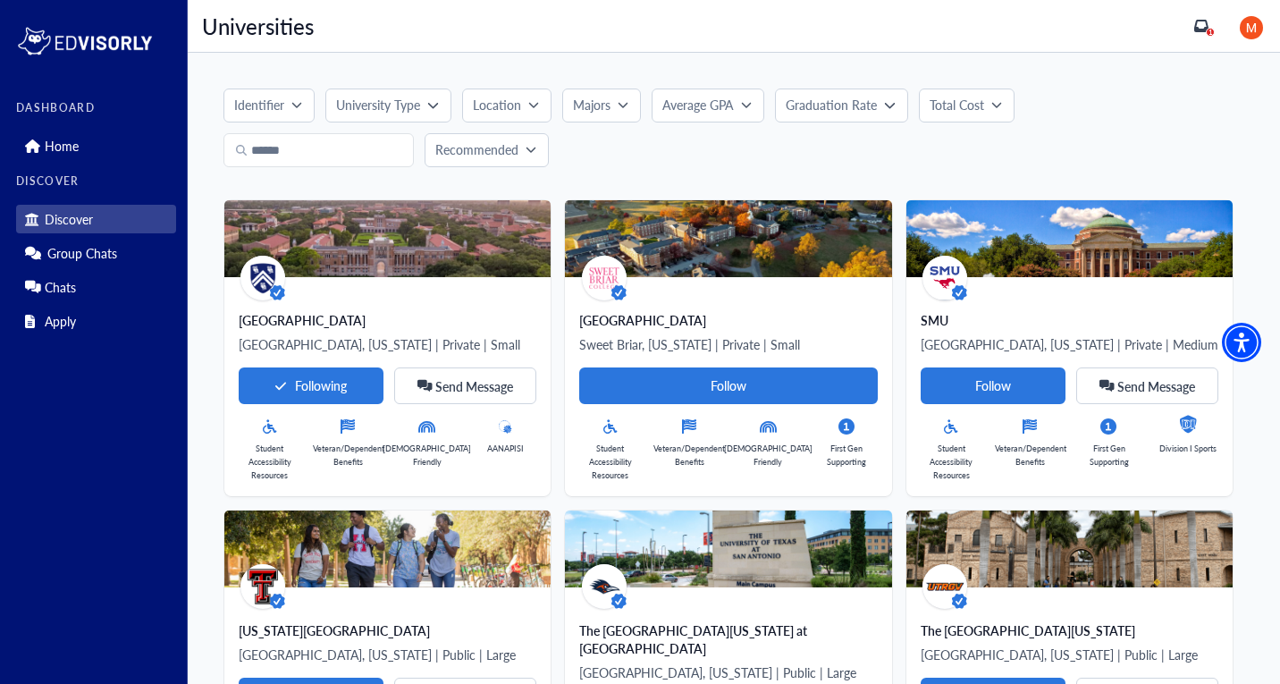
drag, startPoint x: 50, startPoint y: 191, endPoint x: 53, endPoint y: 128, distance: 63.5
click at [53, 128] on div "Home" at bounding box center [96, 143] width 160 height 34
click at [105, 156] on link "Home" at bounding box center [96, 145] width 160 height 29
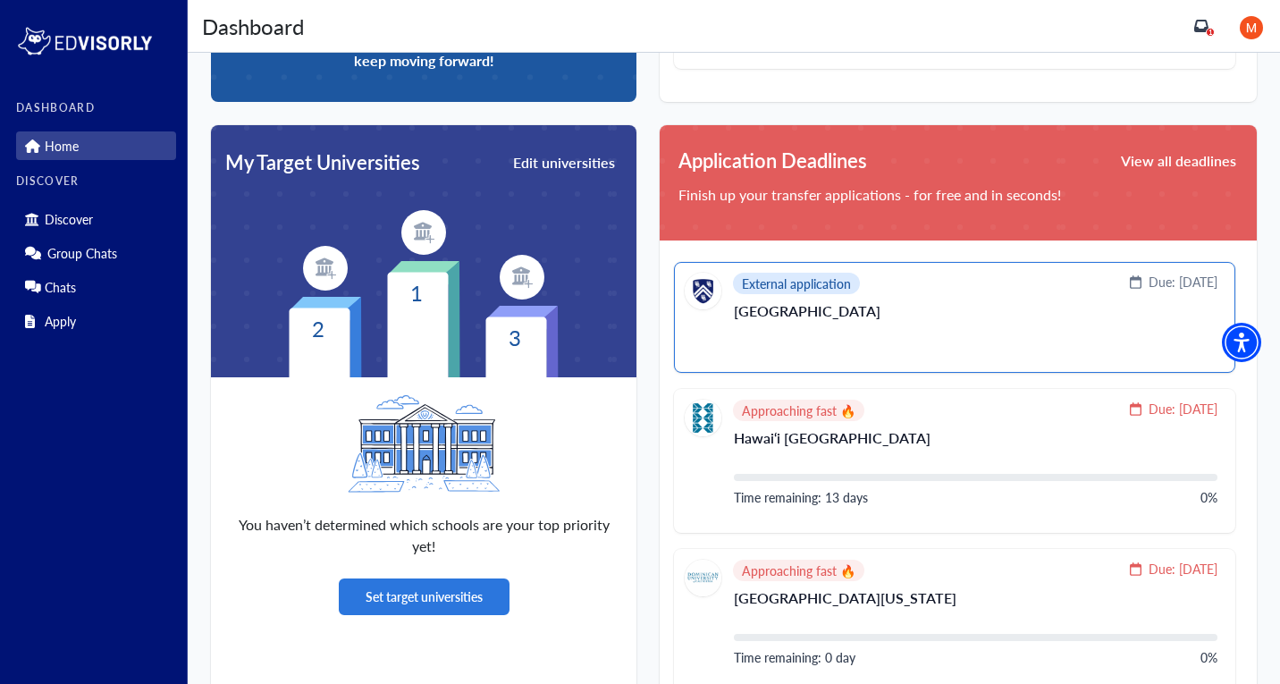
scroll to position [358, 0]
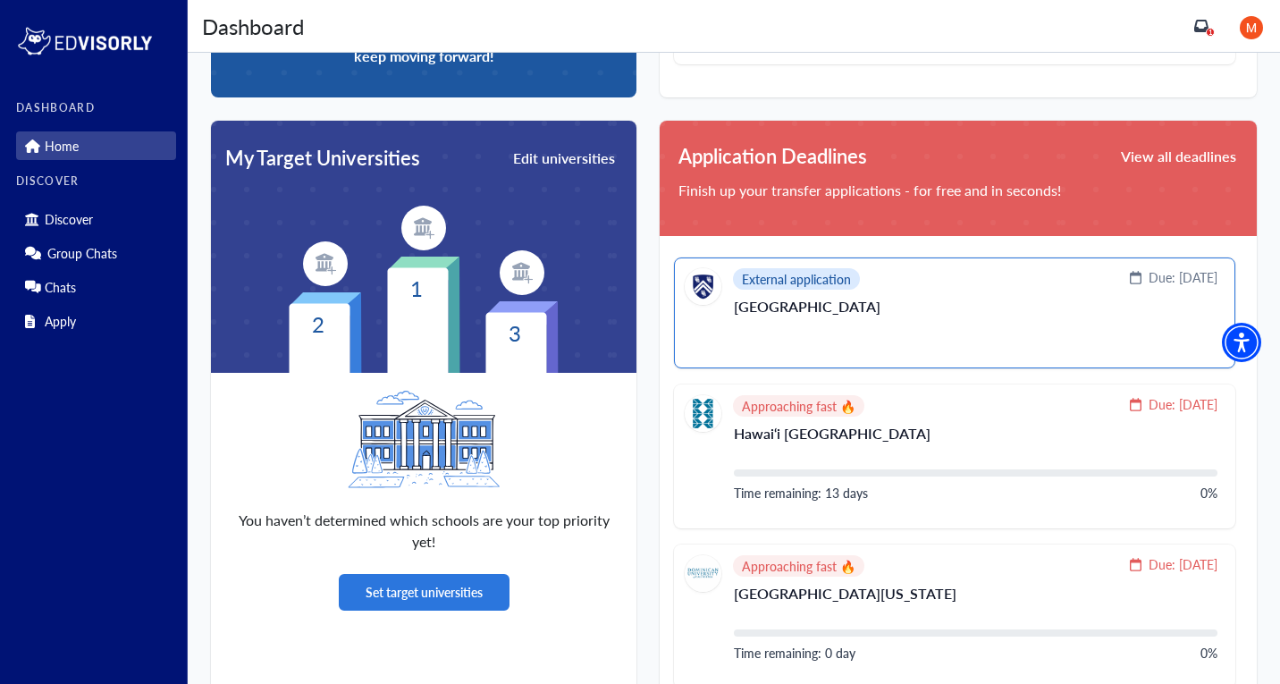
click at [923, 292] on div "External application Due: [DATE]" at bounding box center [951, 286] width 533 height 37
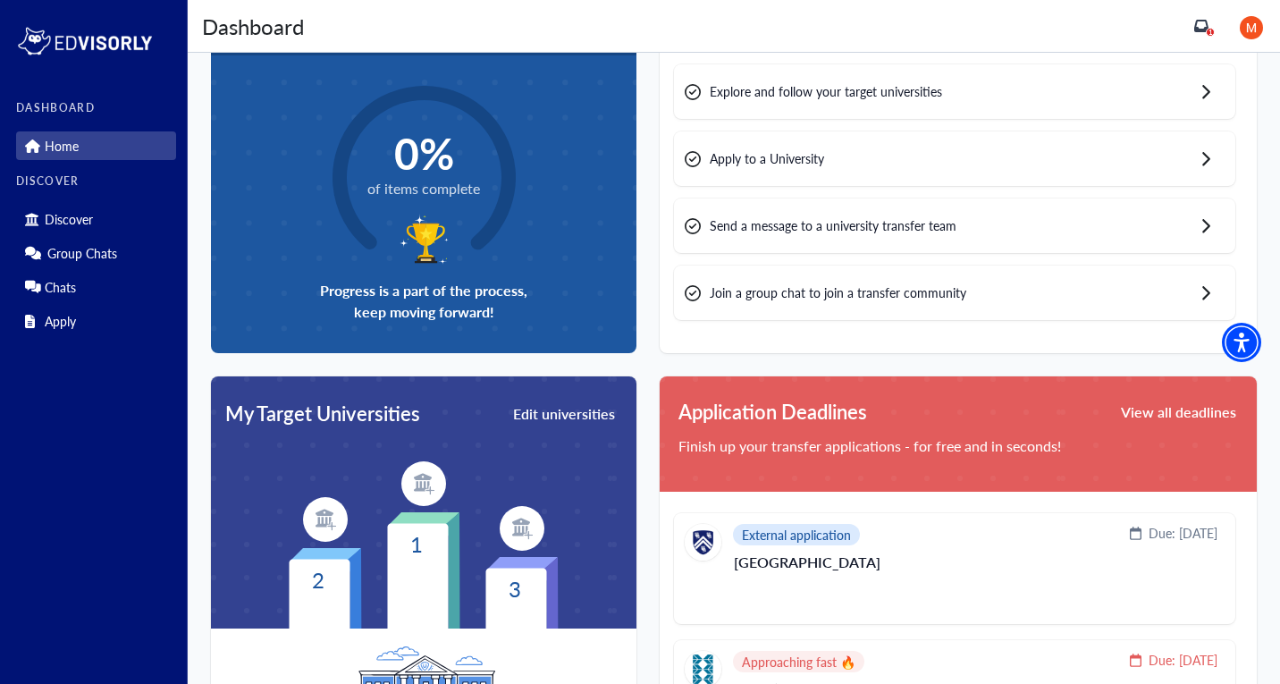
scroll to position [0, 0]
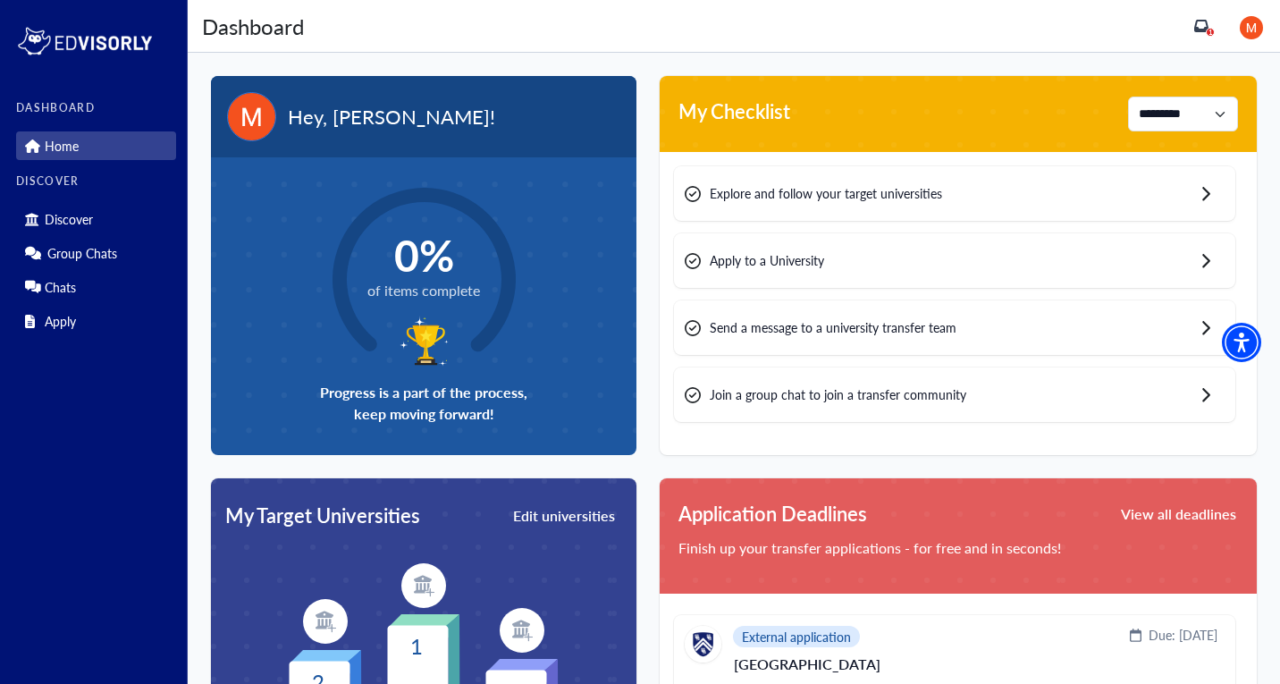
click at [763, 198] on span "Explore and follow your target universities" at bounding box center [826, 193] width 232 height 19
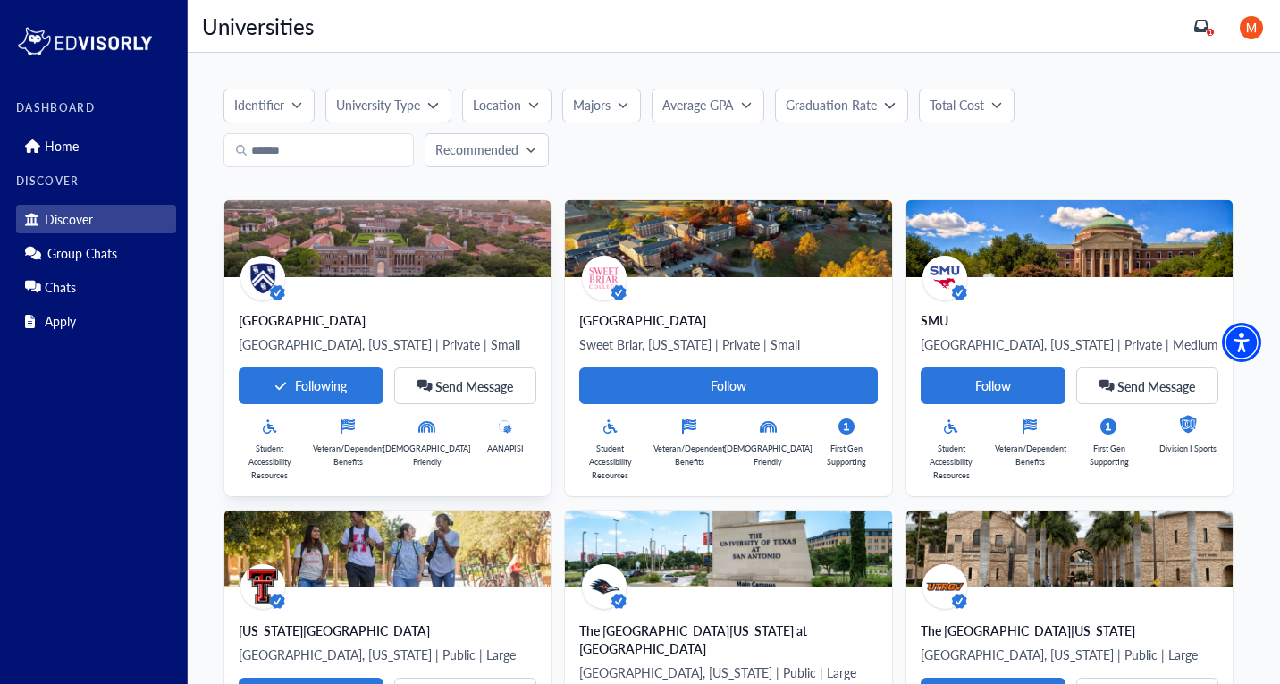
click at [423, 316] on div "[GEOGRAPHIC_DATA]" at bounding box center [388, 320] width 298 height 18
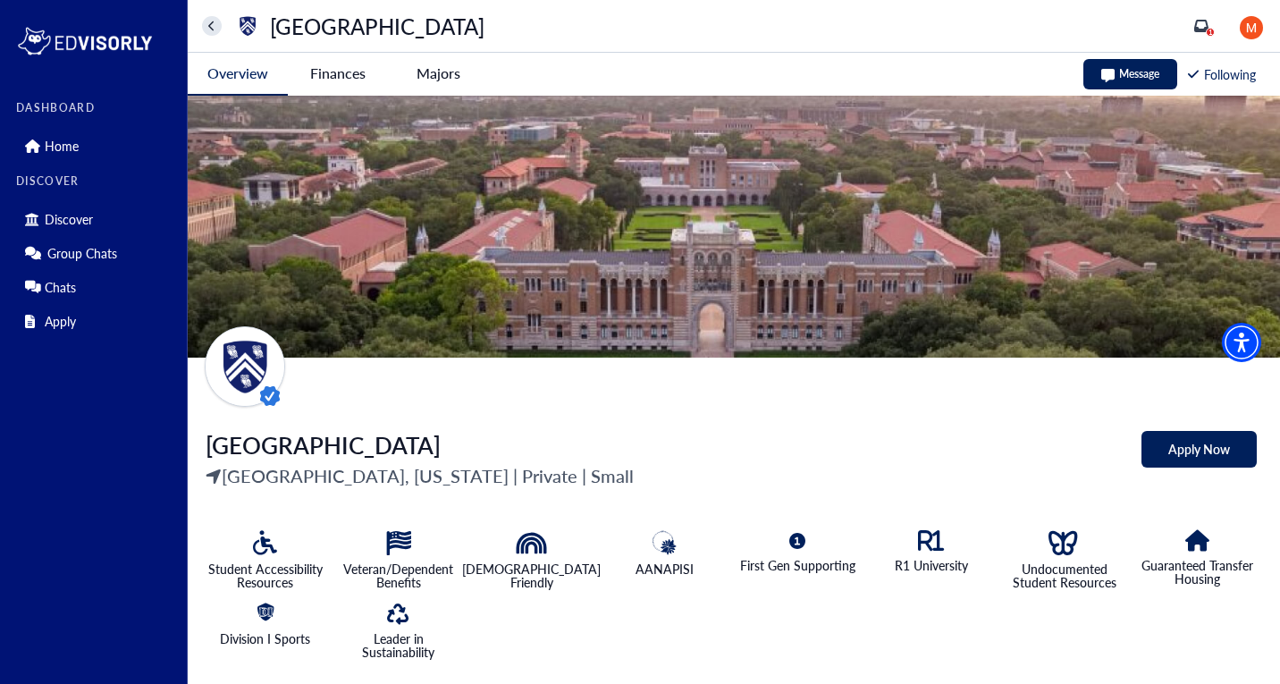
click at [418, 77] on -tag "Majors" at bounding box center [438, 73] width 100 height 41
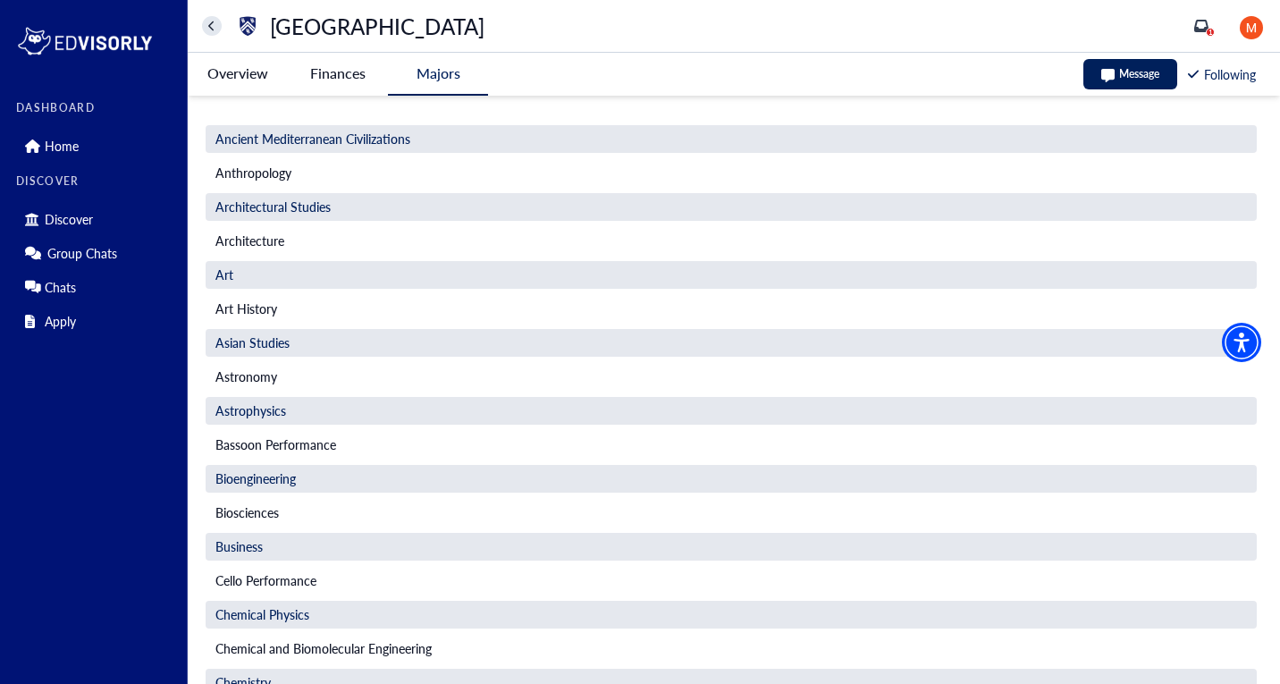
click at [324, 279] on div "Art" at bounding box center [731, 275] width 1051 height 28
click at [263, 278] on div "Art" at bounding box center [731, 275] width 1051 height 28
click at [215, 266] on span "Art" at bounding box center [224, 275] width 18 height 19
click at [278, 80] on University-tag "Overview" at bounding box center [238, 73] width 100 height 41
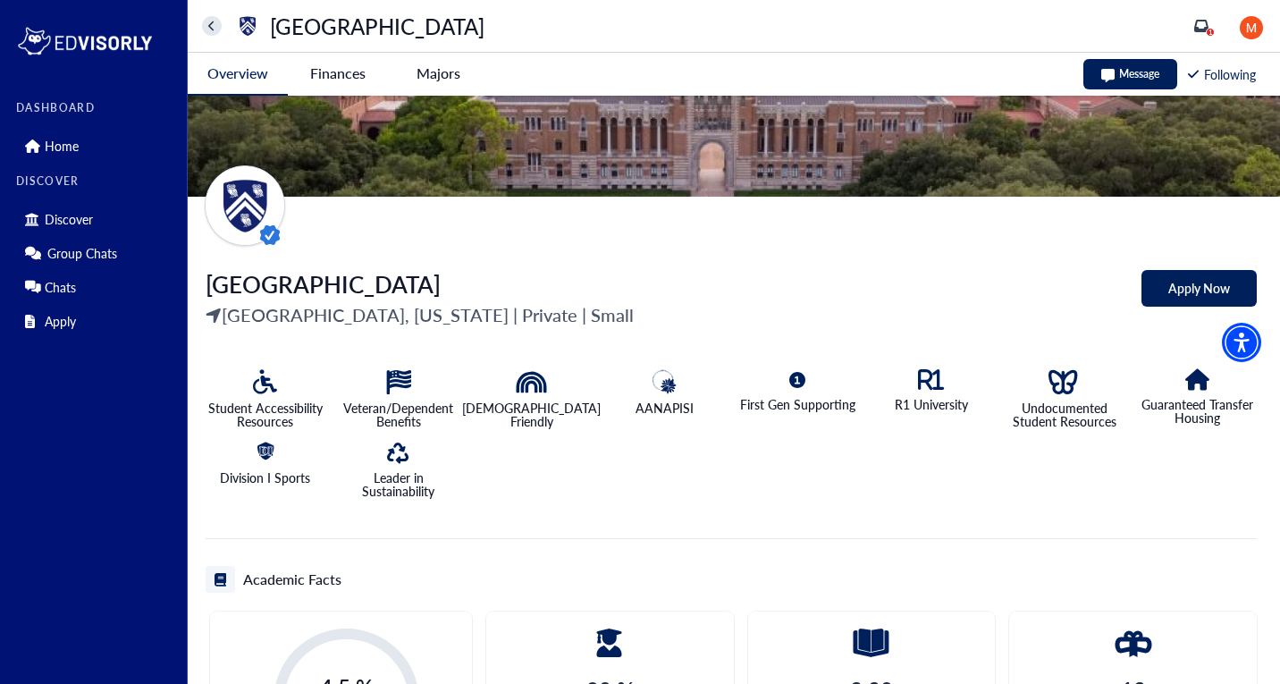
scroll to position [148, 0]
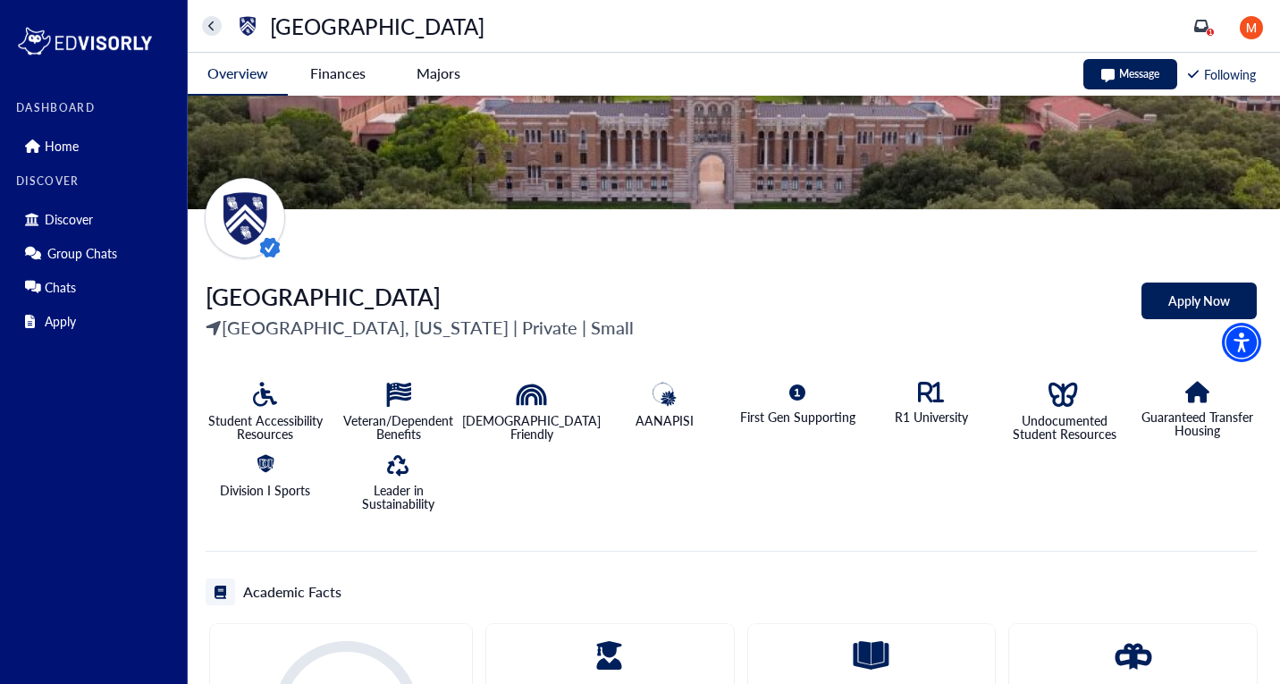
click at [1168, 306] on University-tag "Apply Now" at bounding box center [1199, 300] width 115 height 37
